Goal: Task Accomplishment & Management: Use online tool/utility

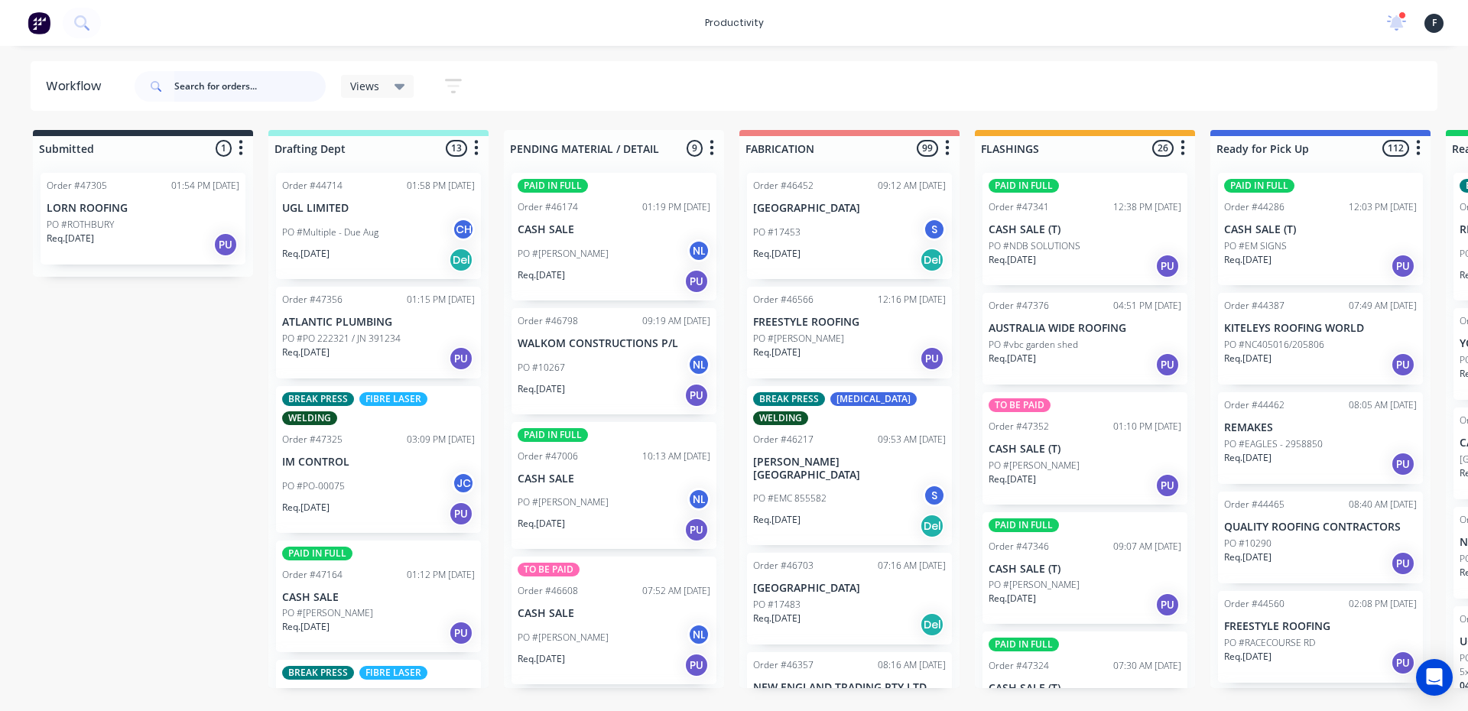
click at [235, 78] on input "text" at bounding box center [249, 86] width 151 height 31
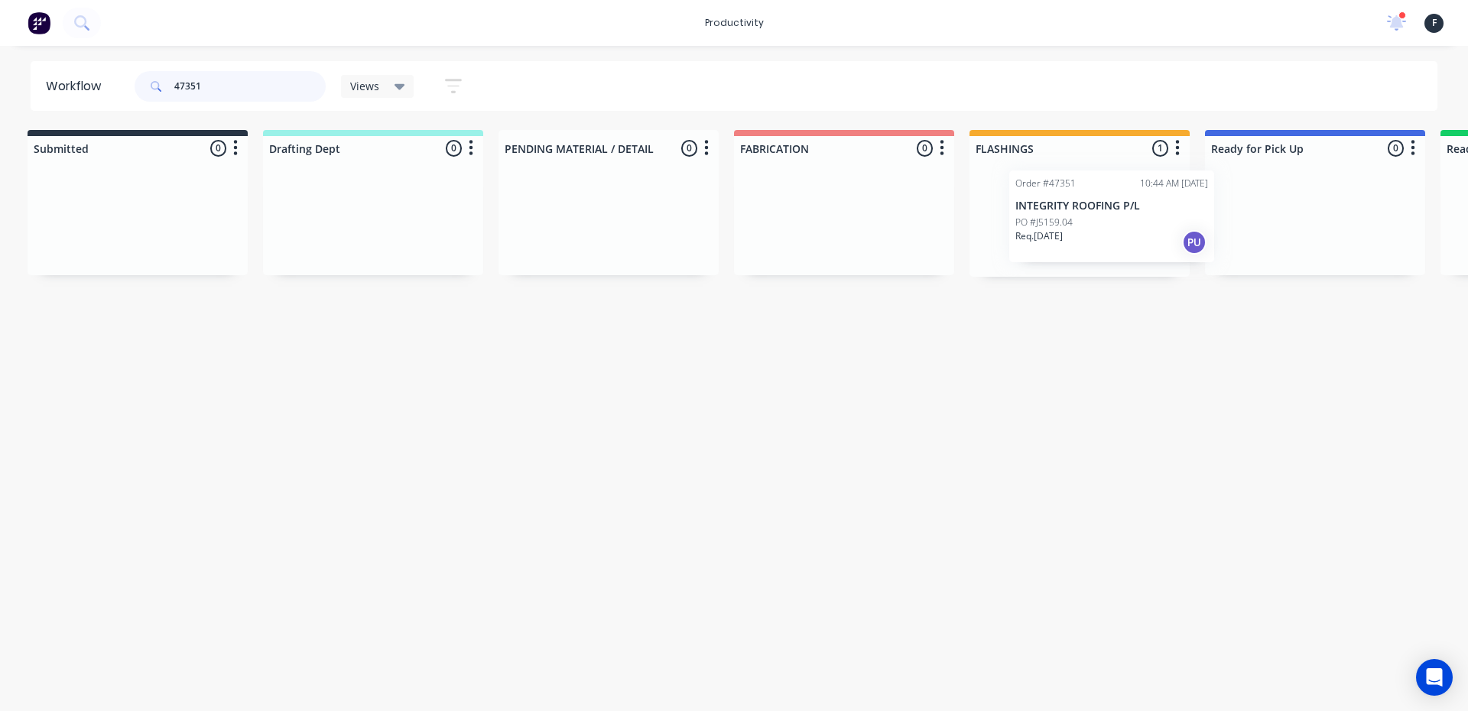
drag, startPoint x: 1088, startPoint y: 219, endPoint x: 1354, endPoint y: 209, distance: 266.3
click at [1324, 211] on div "Submitted 0 Sort By Created date Required date Order number Customer name Most …" at bounding box center [1258, 203] width 2550 height 147
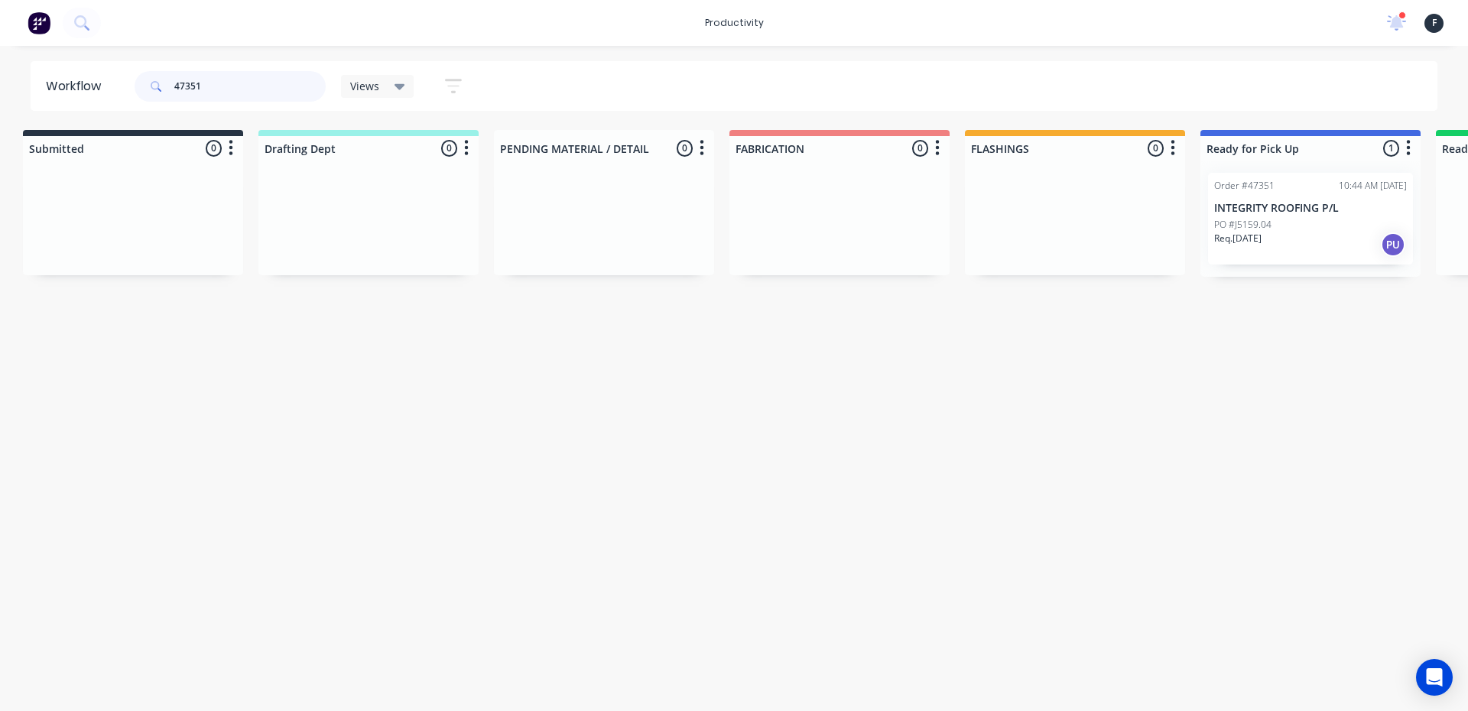
type input "47351"
click at [1316, 218] on div "PO #J5159.04" at bounding box center [1310, 225] width 193 height 14
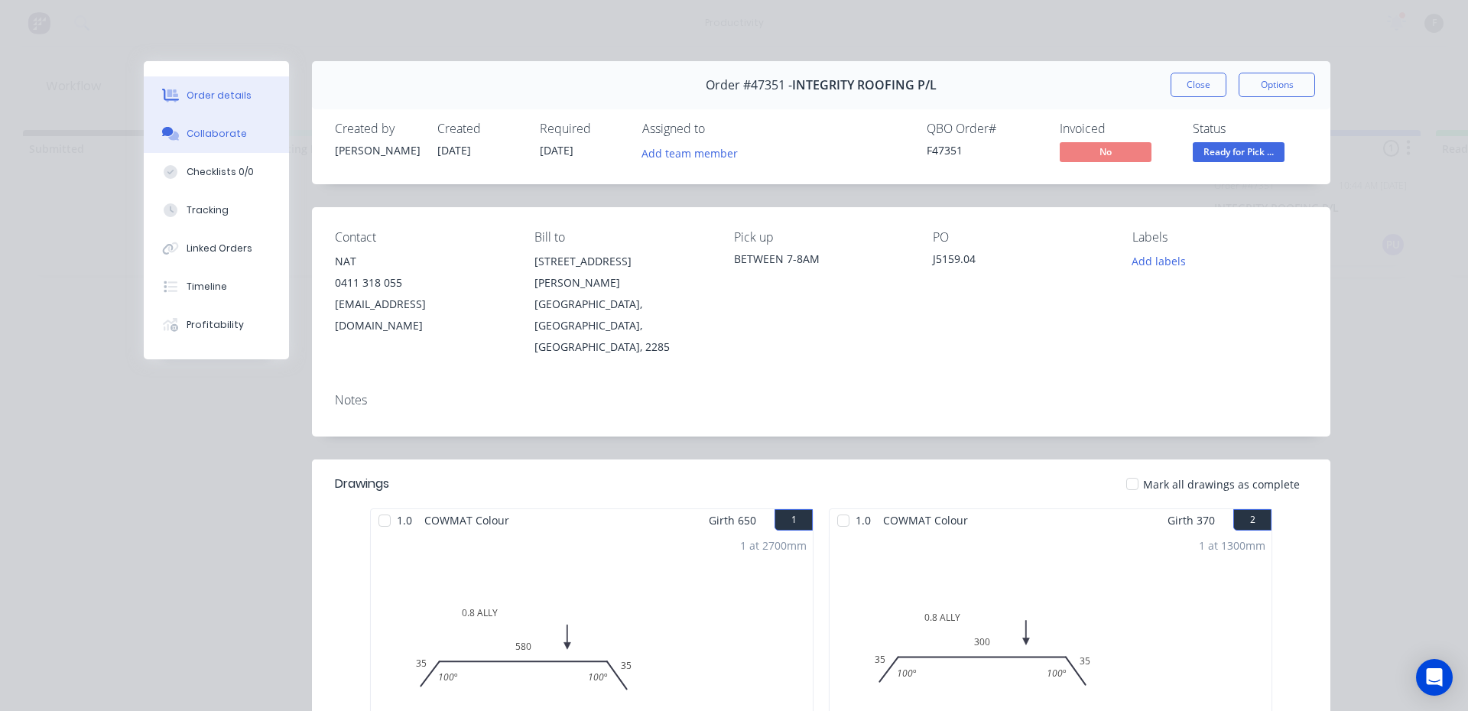
click at [171, 126] on button "Collaborate" at bounding box center [216, 134] width 145 height 38
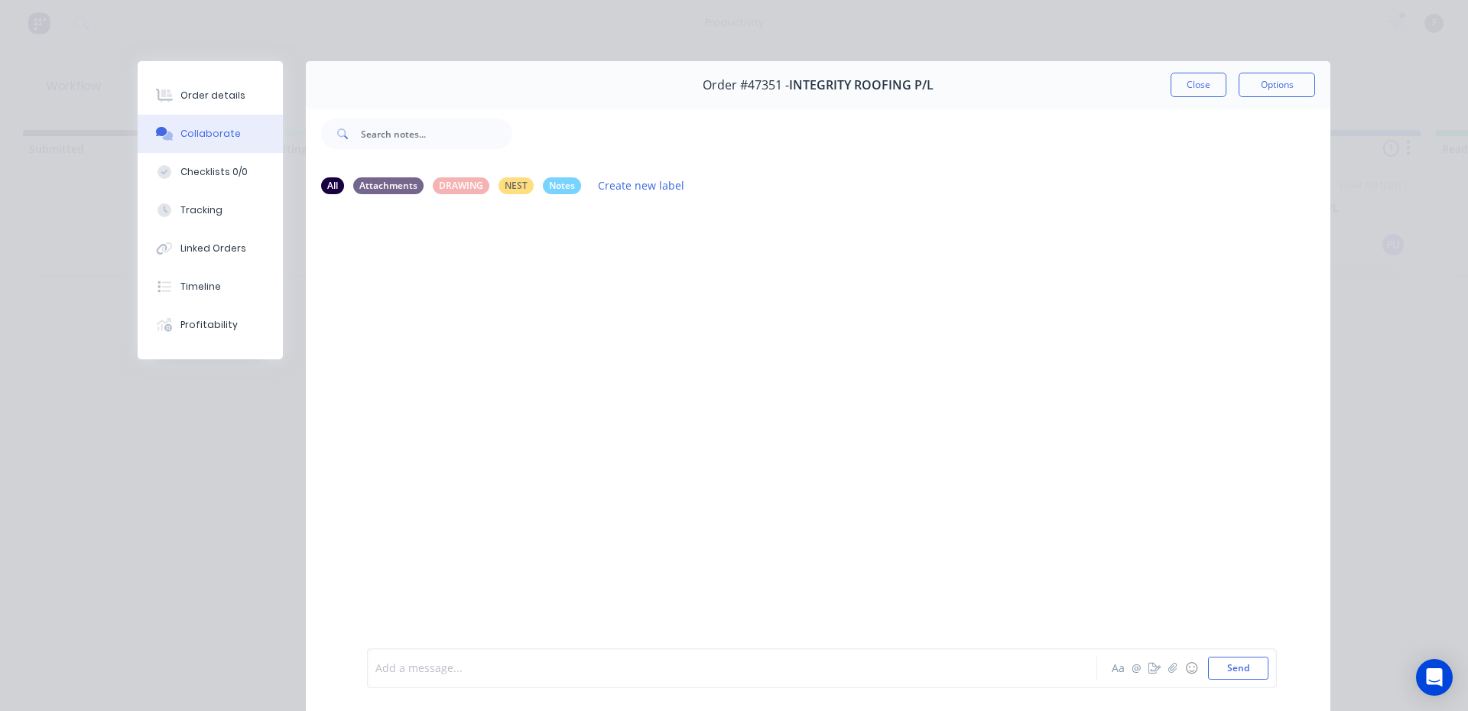
click at [613, 661] on div at bounding box center [710, 669] width 669 height 16
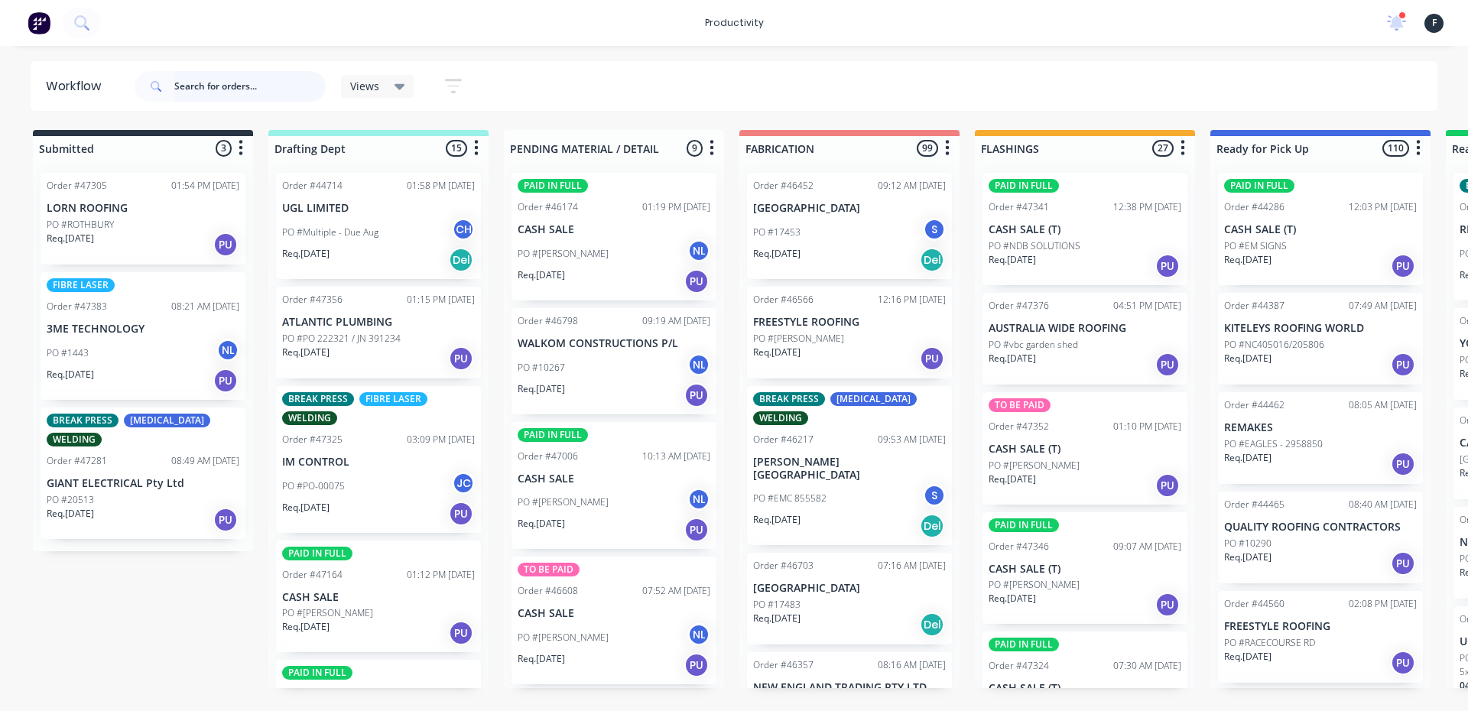
drag, startPoint x: 200, startPoint y: 81, endPoint x: 215, endPoint y: 71, distance: 17.6
click at [206, 77] on input "text" at bounding box center [249, 86] width 151 height 31
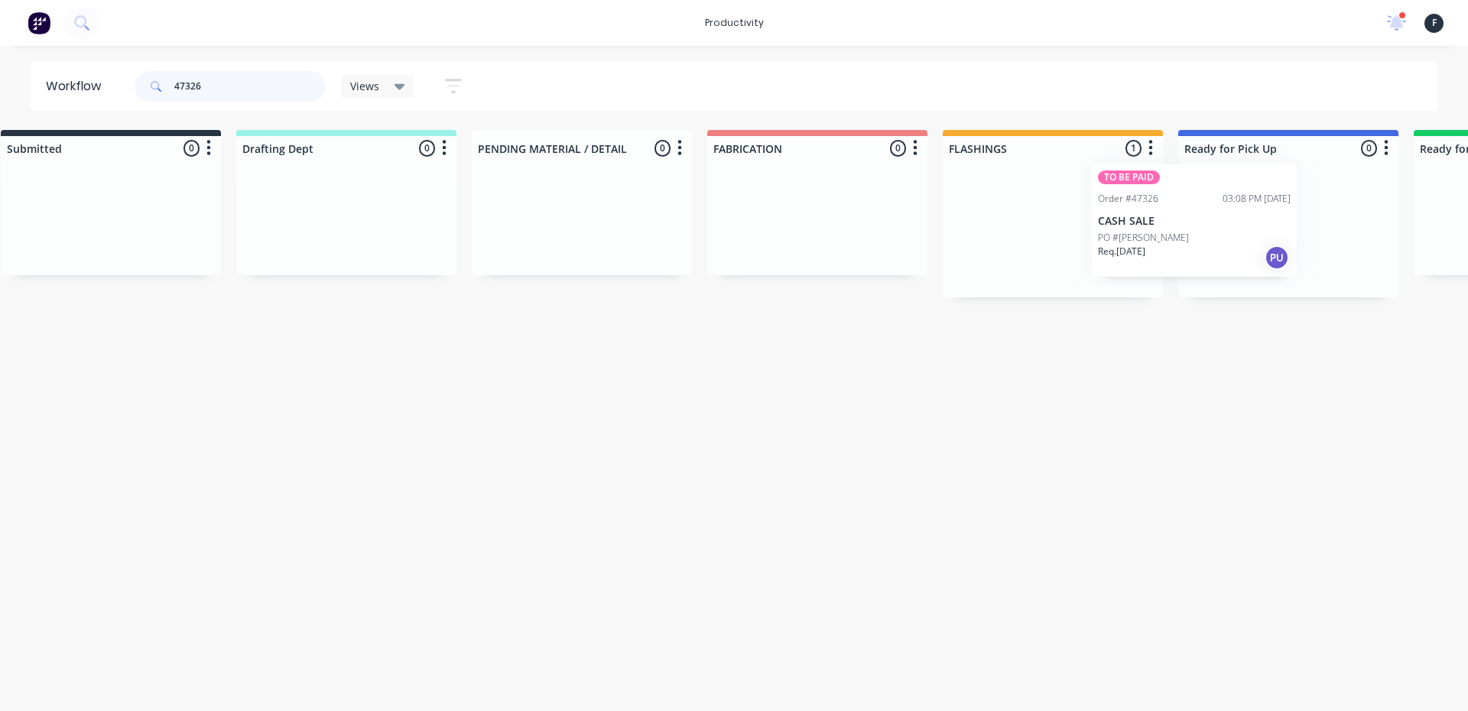
scroll to position [0, 55]
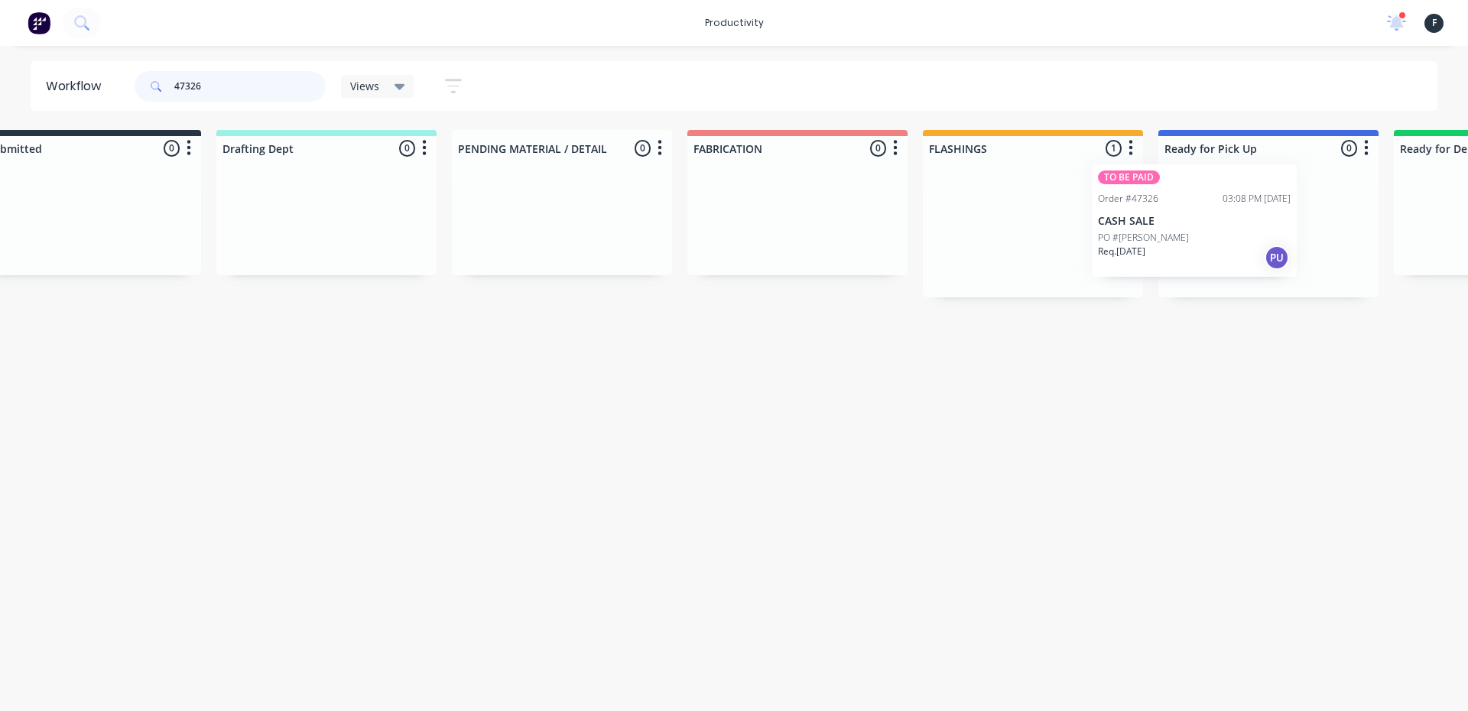
drag, startPoint x: 1068, startPoint y: 253, endPoint x: 1182, endPoint y: 244, distance: 114.3
click at [1182, 244] on div "Submitted 0 Sort By Created date Required date Order number Customer name Most …" at bounding box center [1212, 213] width 2550 height 167
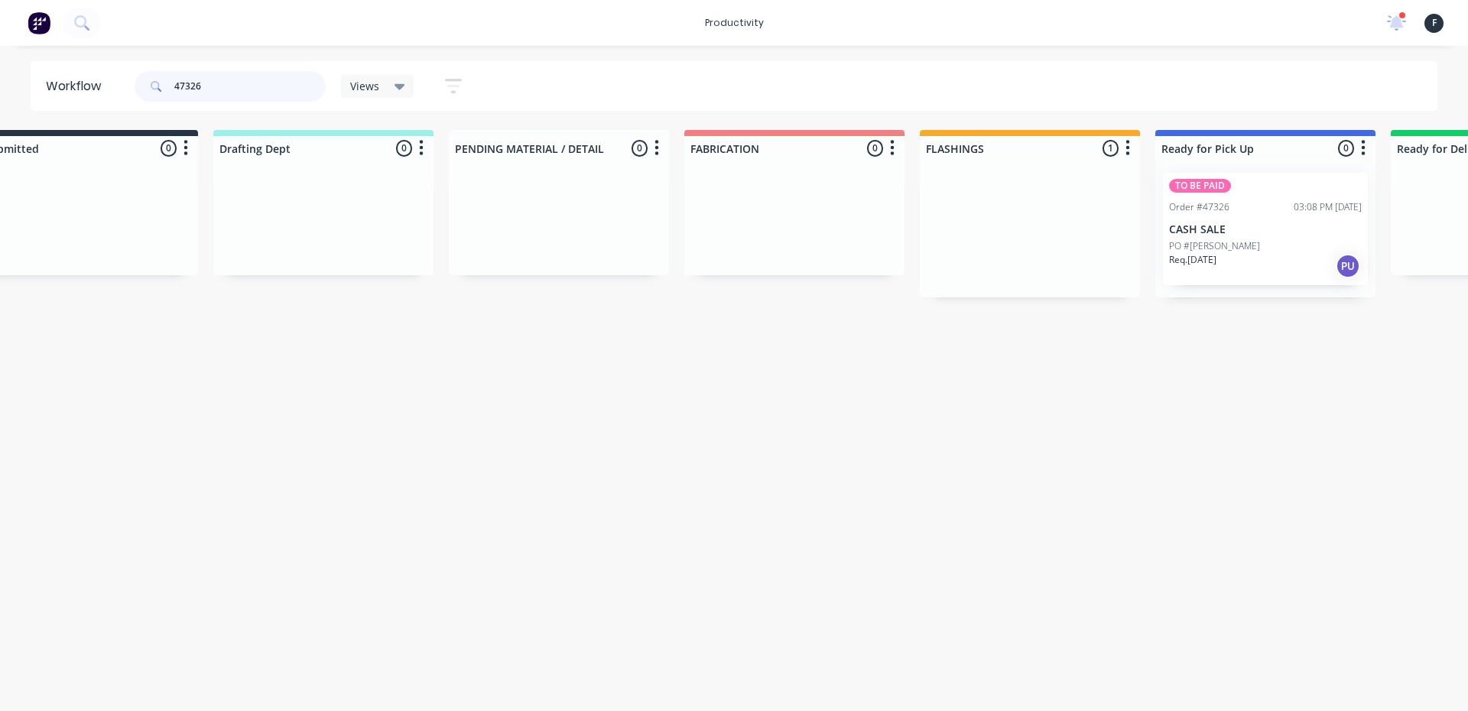
type input "47326"
click at [1192, 244] on div at bounding box center [1266, 229] width 220 height 137
click at [1315, 241] on div "PO #[PERSON_NAME]" at bounding box center [1265, 246] width 193 height 14
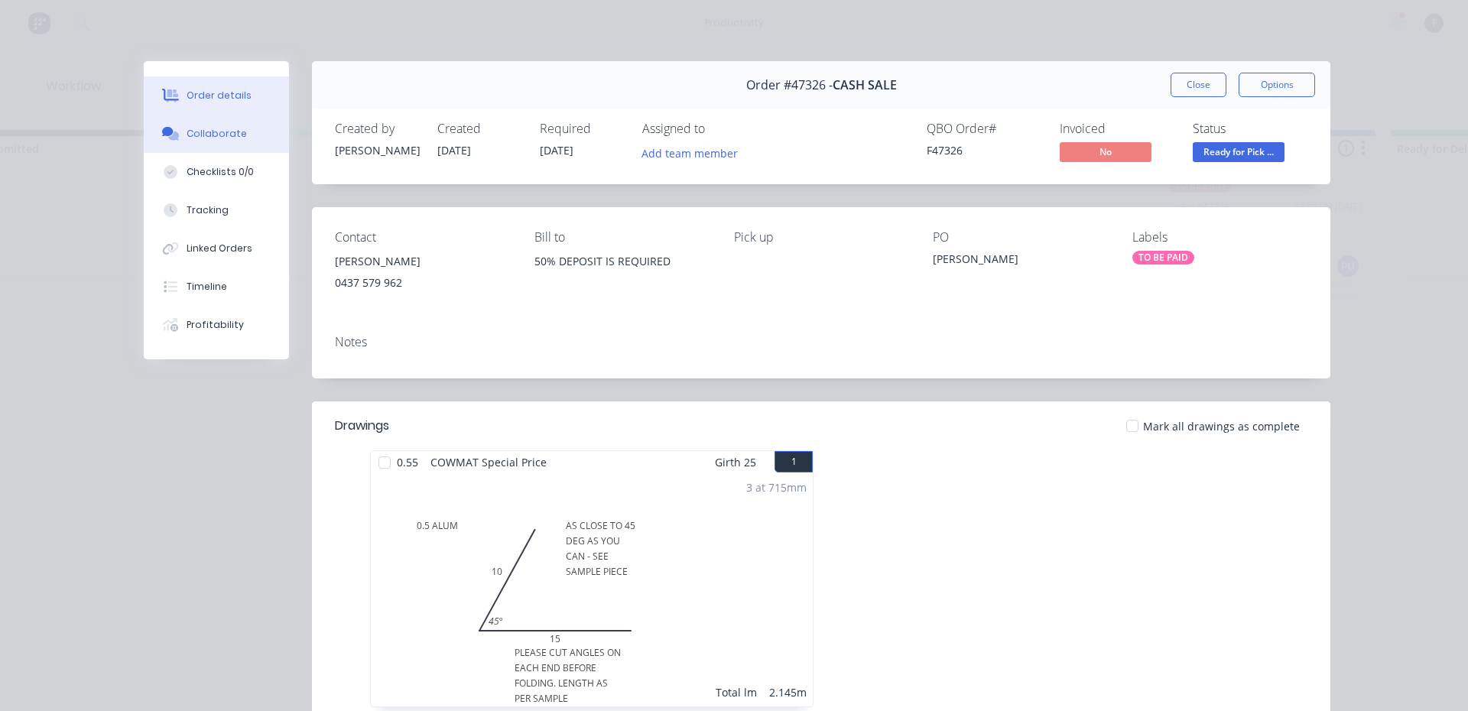
click at [217, 141] on button "Collaborate" at bounding box center [216, 134] width 145 height 38
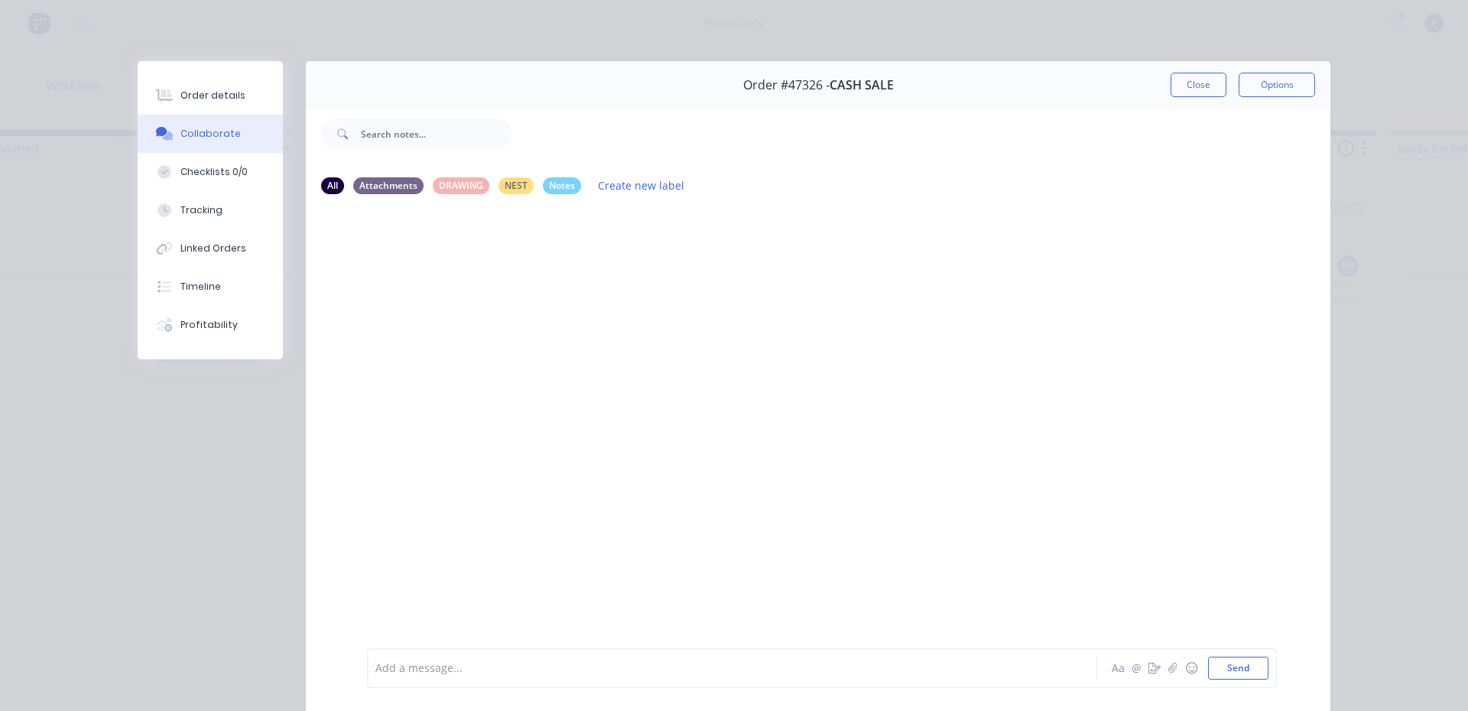
drag, startPoint x: 414, startPoint y: 666, endPoint x: 428, endPoint y: 667, distance: 14.5
click at [417, 666] on div at bounding box center [710, 669] width 669 height 16
